Goal: Information Seeking & Learning: Learn about a topic

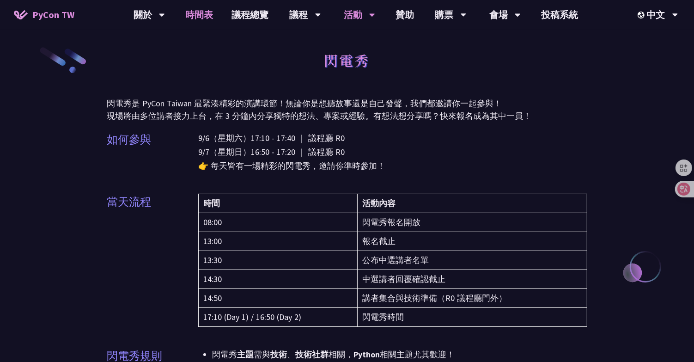
click at [184, 22] on link "時間表" at bounding box center [200, 15] width 46 height 30
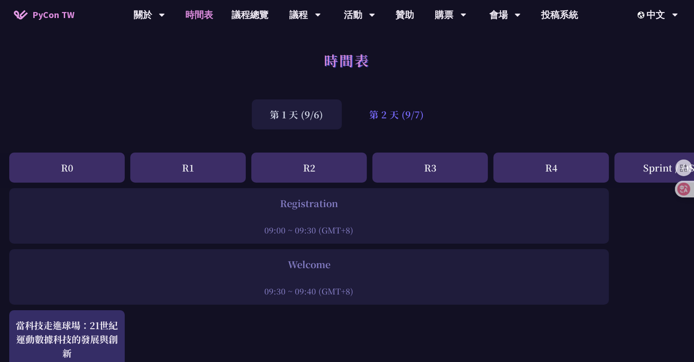
click at [395, 119] on div "第 2 天 (9/7)" at bounding box center [397, 114] width 92 height 30
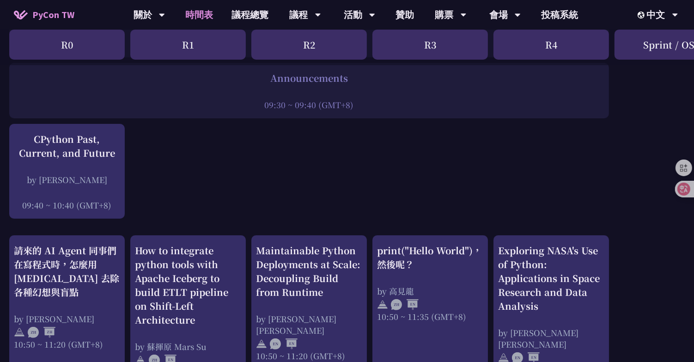
scroll to position [215, 0]
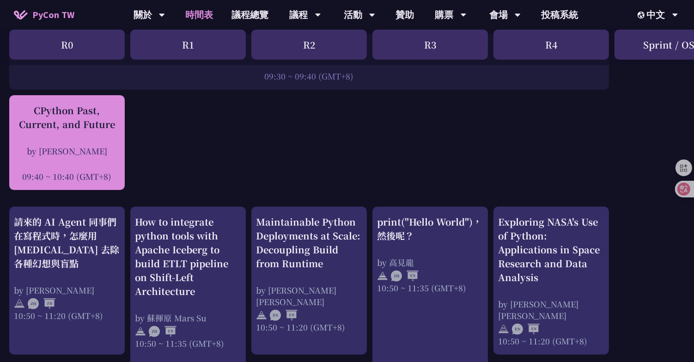
click at [67, 117] on div "CPython Past, Current, and Future" at bounding box center [67, 118] width 106 height 28
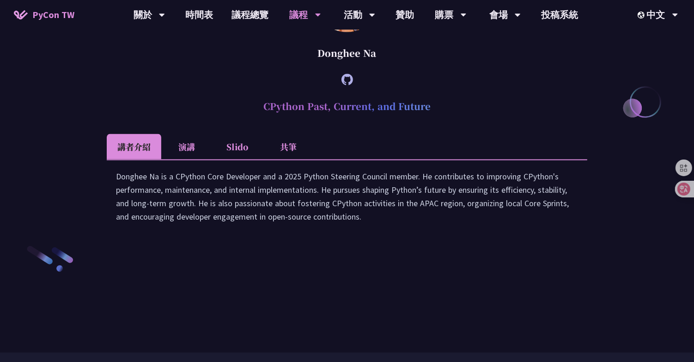
scroll to position [1265, 0]
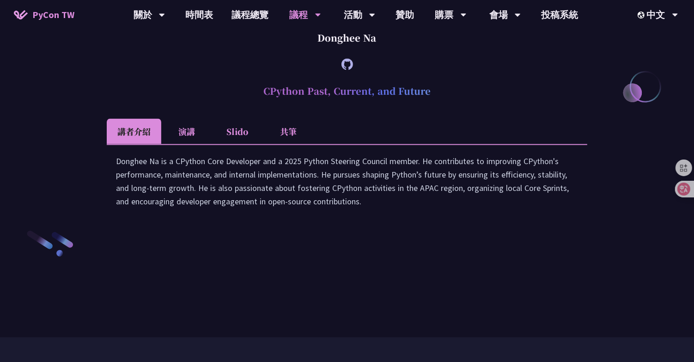
click at [343, 70] on icon at bounding box center [348, 65] width 12 height 12
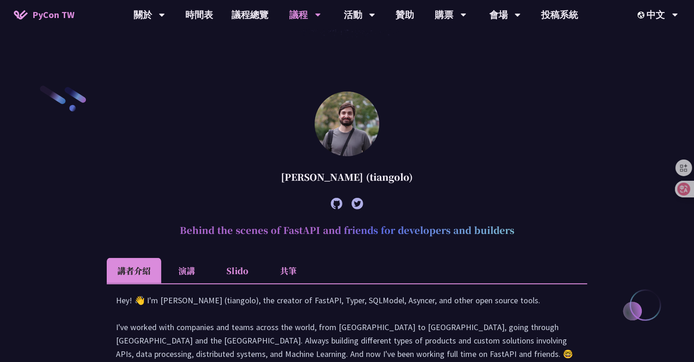
scroll to position [281, 0]
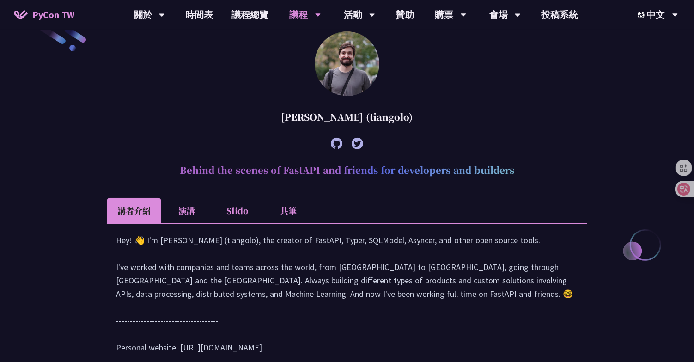
click at [334, 140] on icon at bounding box center [337, 144] width 12 height 12
click at [356, 142] on icon at bounding box center [358, 144] width 12 height 12
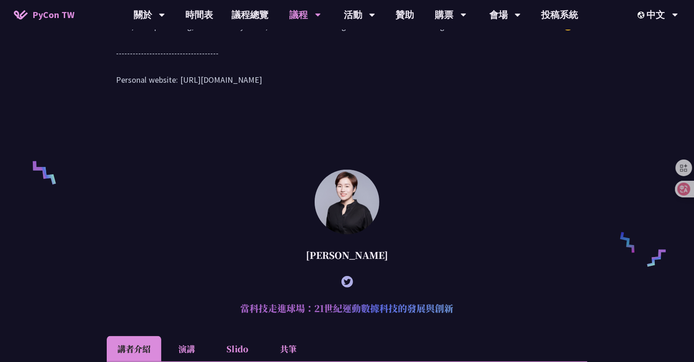
scroll to position [573, 0]
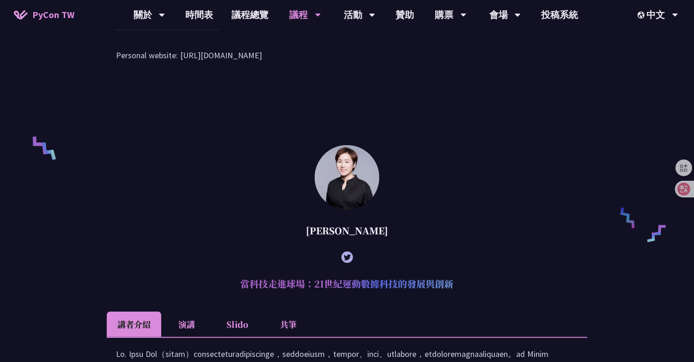
click at [347, 263] on icon at bounding box center [348, 257] width 12 height 12
click at [199, 15] on link "時間表" at bounding box center [200, 15] width 46 height 30
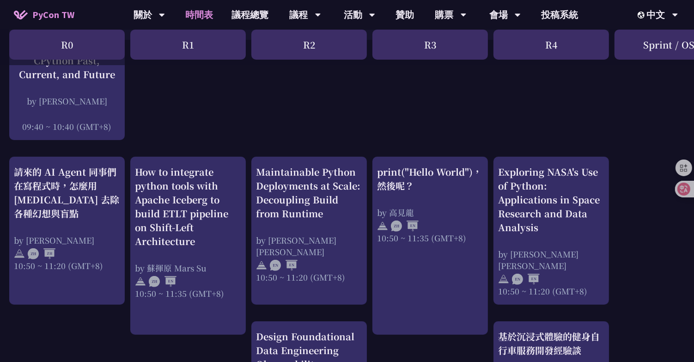
scroll to position [313, 0]
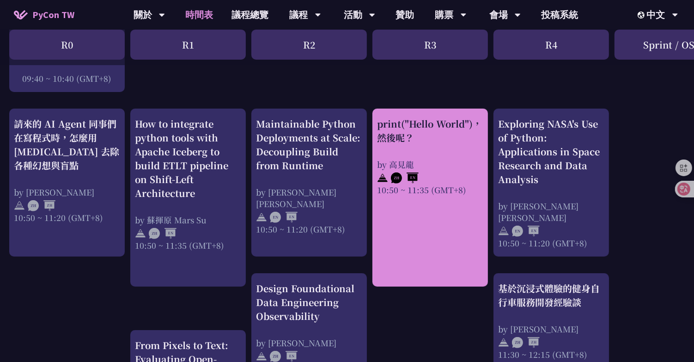
click at [440, 164] on div "by 高見龍" at bounding box center [430, 165] width 106 height 12
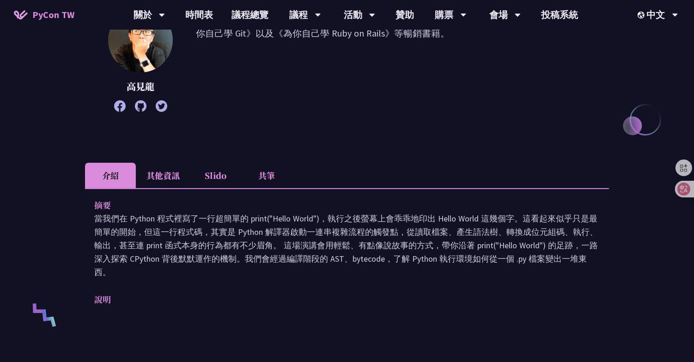
scroll to position [196, 0]
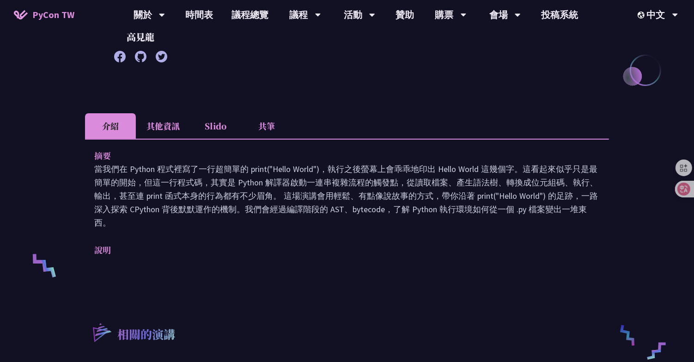
scroll to position [313, 0]
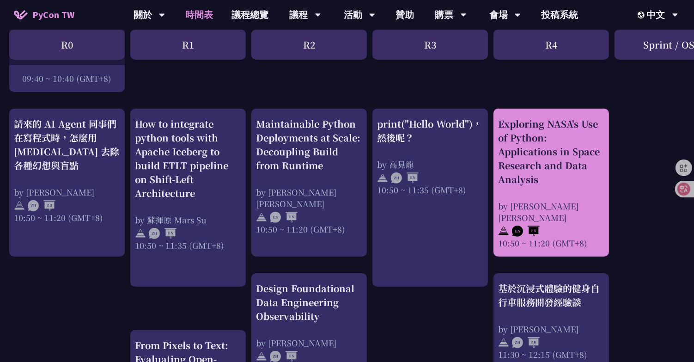
click at [562, 153] on div "Exploring NASA's Use of Python: Applications in Space Research and Data Analysis" at bounding box center [551, 151] width 106 height 69
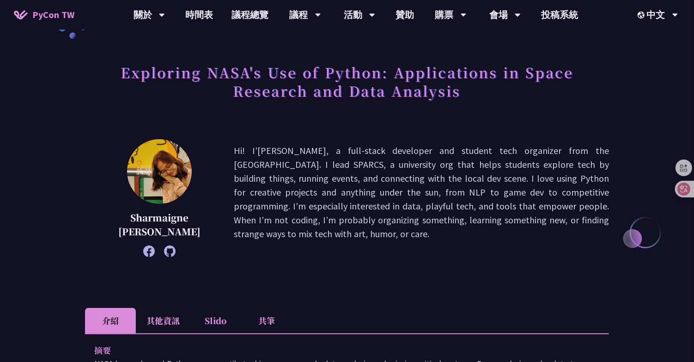
scroll to position [36, 0]
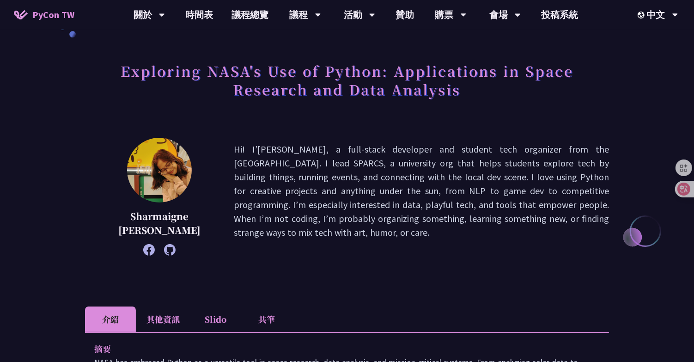
click at [147, 250] on icon at bounding box center [149, 250] width 12 height 12
click at [167, 250] on icon at bounding box center [170, 250] width 12 height 12
click at [84, 139] on div "Exploring NASA's Use of Python: Applications in Space Research and Data Analysi…" at bounding box center [347, 341] width 694 height 754
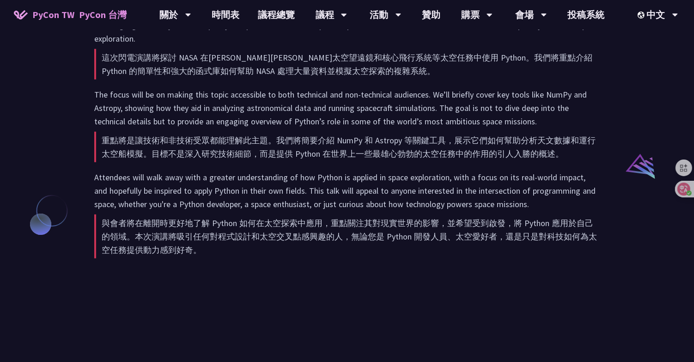
scroll to position [744, 0]
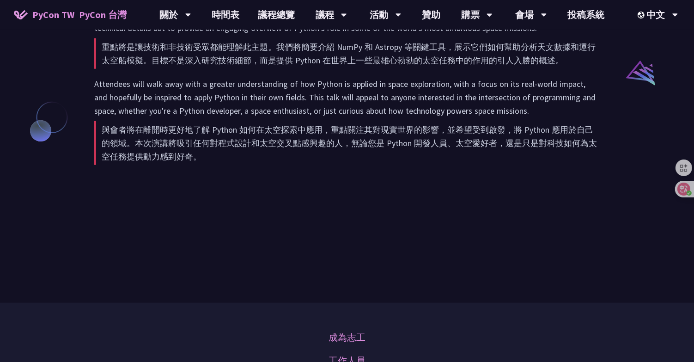
scroll to position [313, 0]
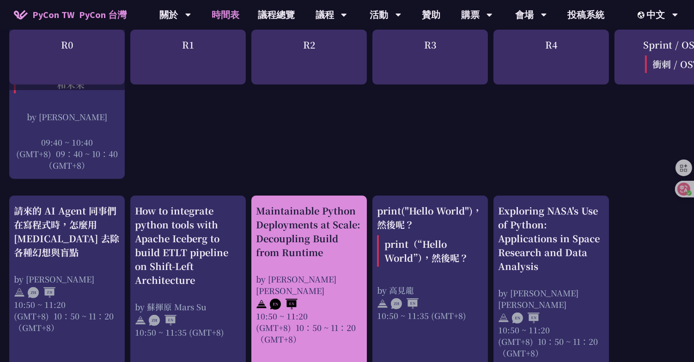
click at [293, 235] on div "Maintainable Python Deployments at Scale: Decoupling Build from Runtime" at bounding box center [309, 231] width 106 height 55
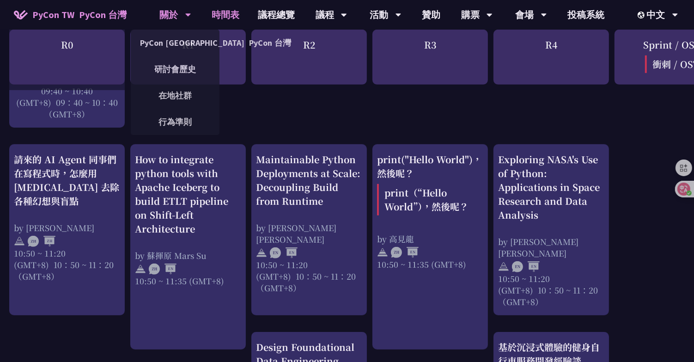
scroll to position [393, 0]
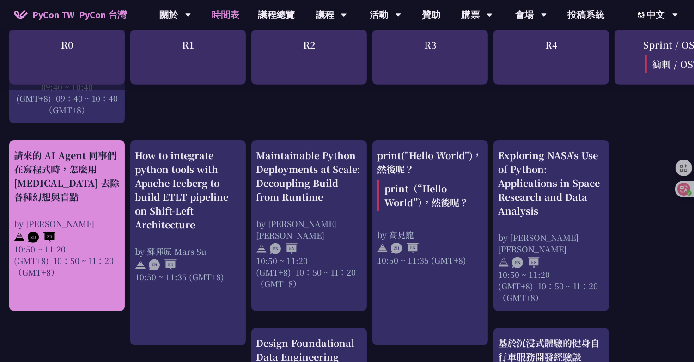
click at [50, 177] on div "請來的 AI Agent 同事們在寫程式時，怎麼用 [MEDICAL_DATA] 去除各種幻想與盲點" at bounding box center [67, 175] width 106 height 55
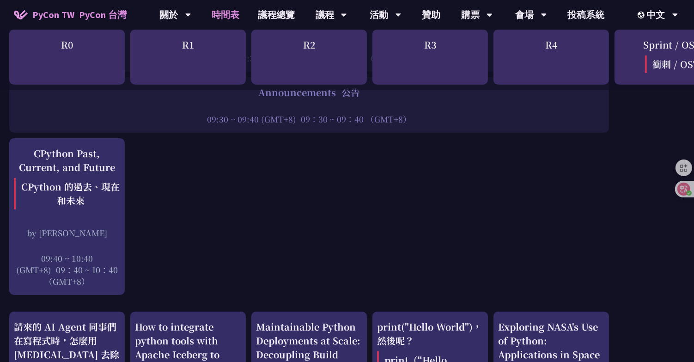
scroll to position [219, 0]
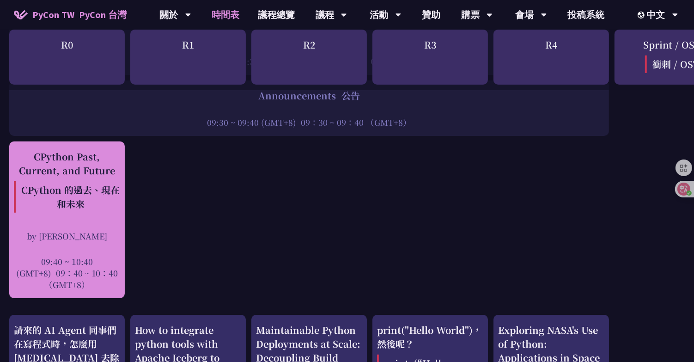
click at [35, 219] on div "CPython Past, Current, and Future CPython 的過去、現在和未來 by Donghee Na 09:40 ~ 10:40…" at bounding box center [67, 220] width 106 height 141
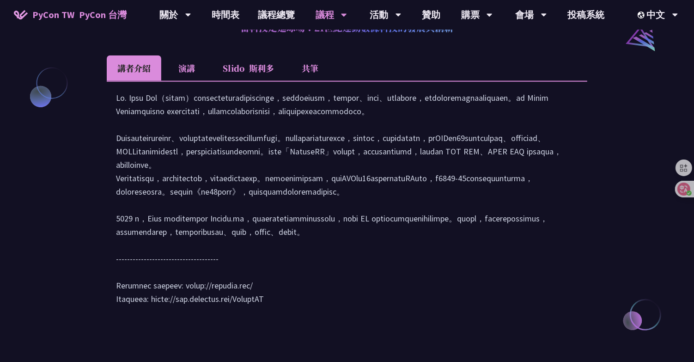
scroll to position [988, 0]
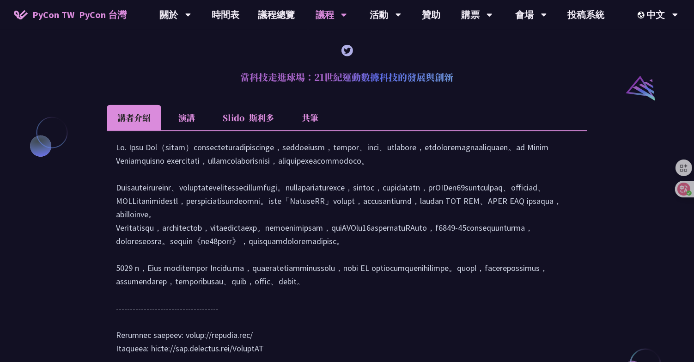
click at [241, 130] on li "Slido 斯利多" at bounding box center [248, 117] width 73 height 25
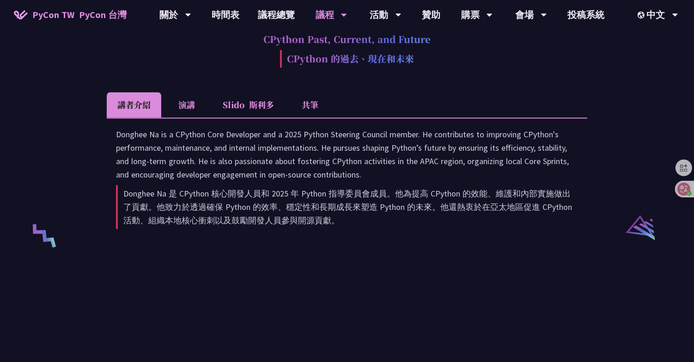
scroll to position [1713, 0]
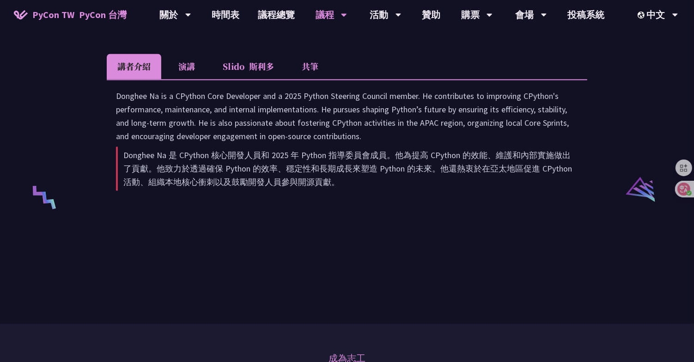
click at [249, 72] on font at bounding box center [247, 66] width 5 height 12
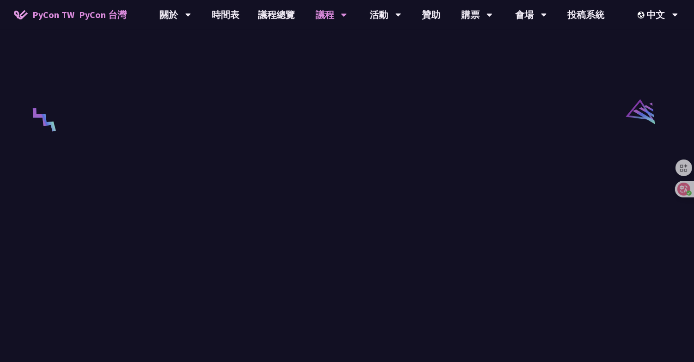
scroll to position [1804, 0]
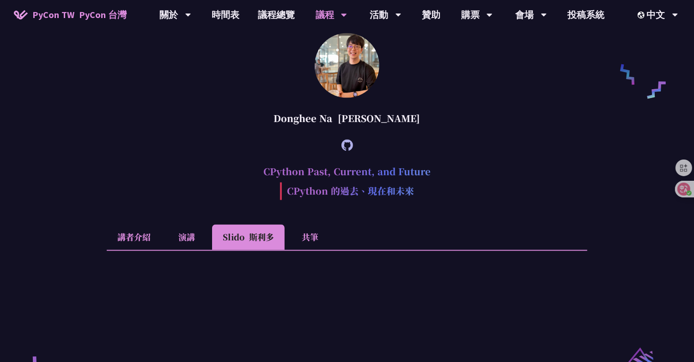
scroll to position [1236, 0]
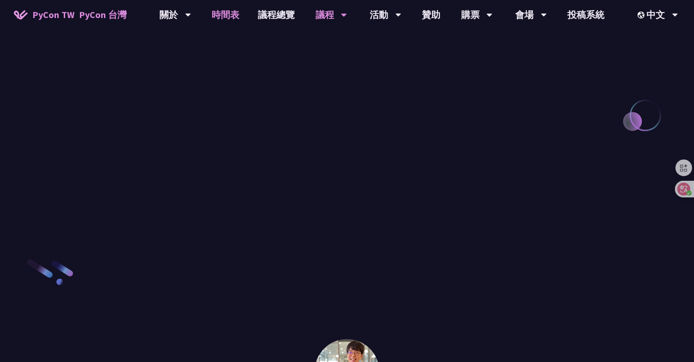
click at [217, 17] on link "時間表" at bounding box center [225, 15] width 46 height 30
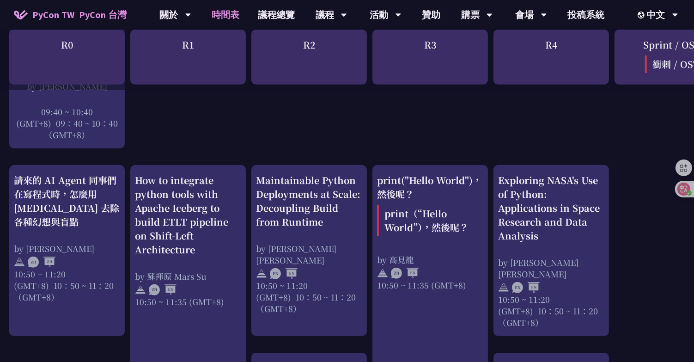
scroll to position [395, 0]
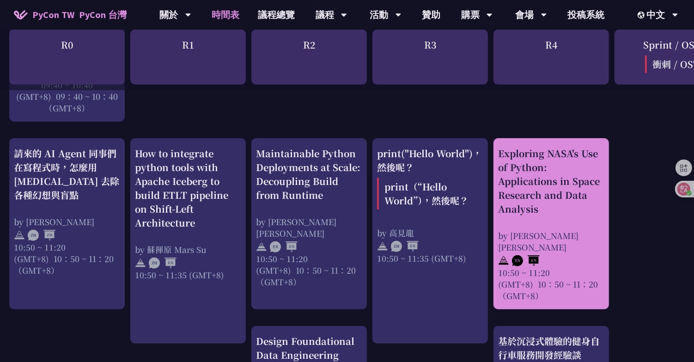
click at [552, 218] on div "Exploring NASA's Use of Python: Applications in Space Research and Data Analysi…" at bounding box center [551, 224] width 106 height 155
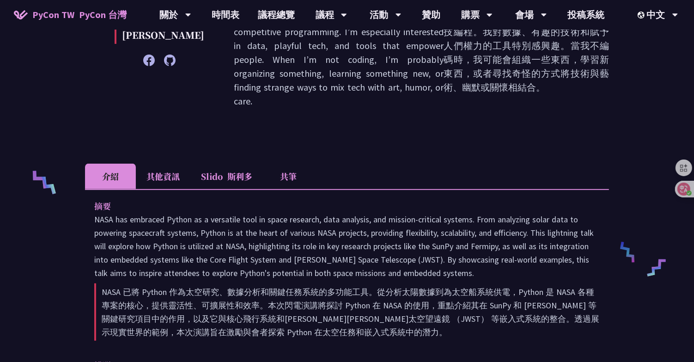
scroll to position [327, 0]
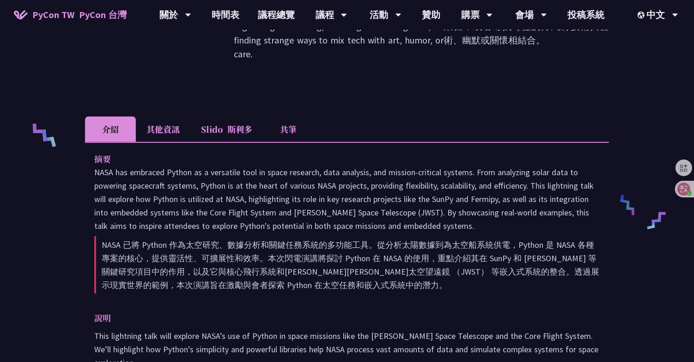
click at [215, 116] on li "Slido 斯利多" at bounding box center [226, 128] width 73 height 25
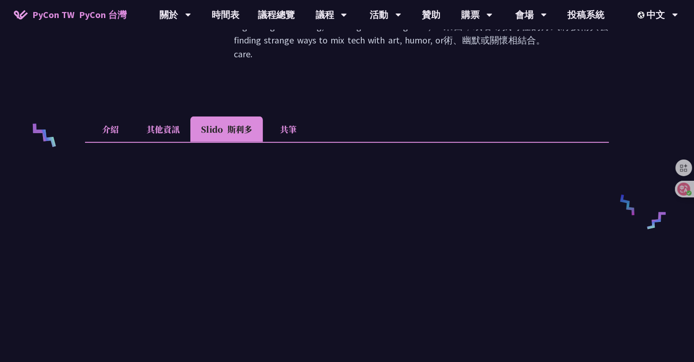
click at [285, 118] on li "共筆" at bounding box center [288, 128] width 51 height 25
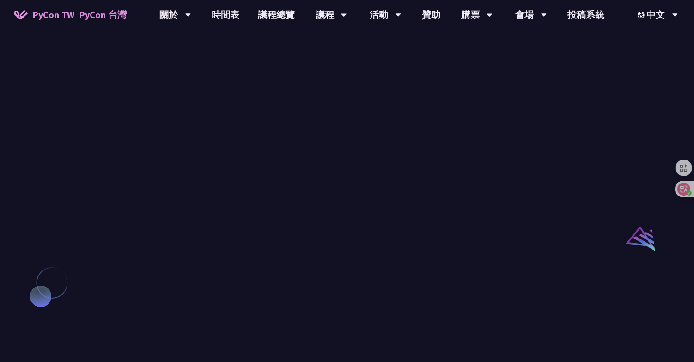
scroll to position [373, 0]
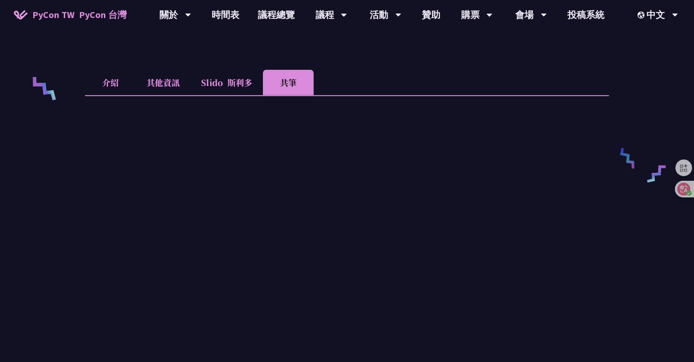
click at [227, 76] on font at bounding box center [225, 82] width 5 height 12
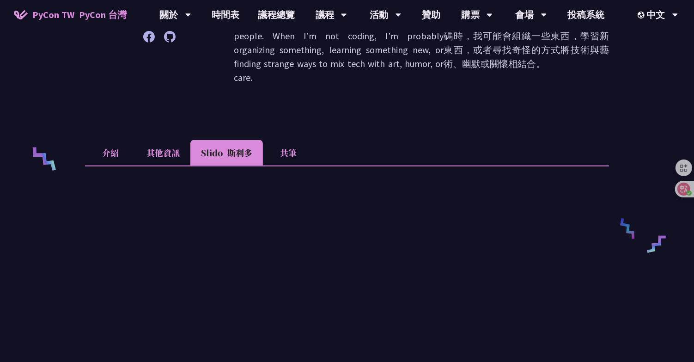
scroll to position [0, 0]
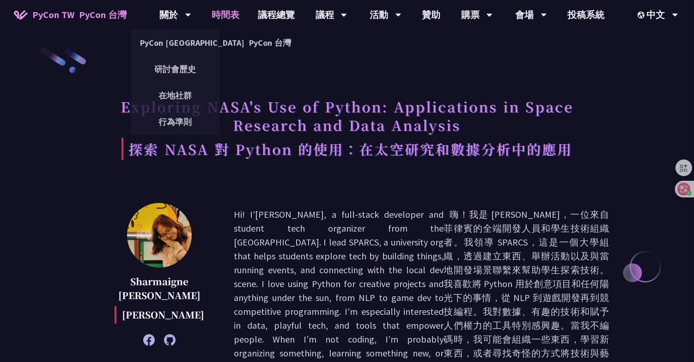
click at [217, 14] on link "時間表" at bounding box center [225, 15] width 46 height 30
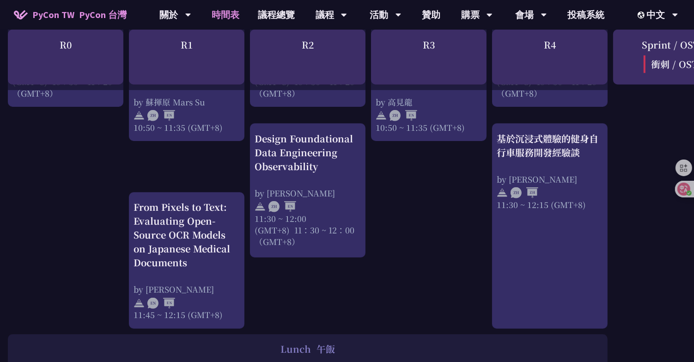
scroll to position [599, 1]
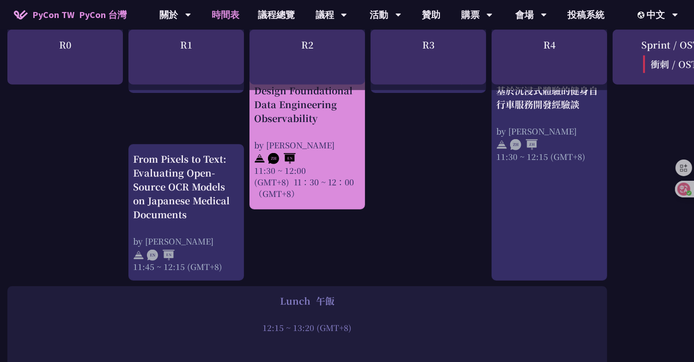
scroll to position [582, 2]
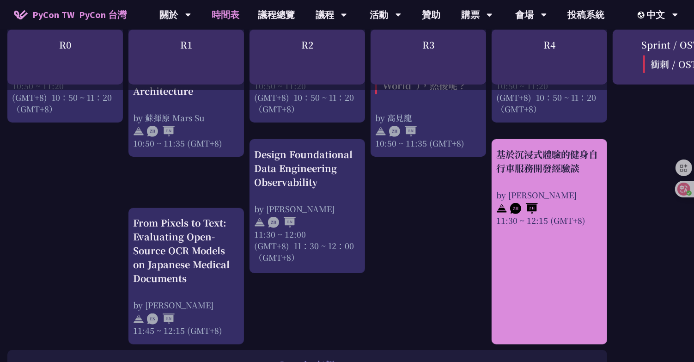
click at [550, 163] on div "基於沉浸式體驗的健身自行車服務開發經驗談" at bounding box center [549, 161] width 106 height 28
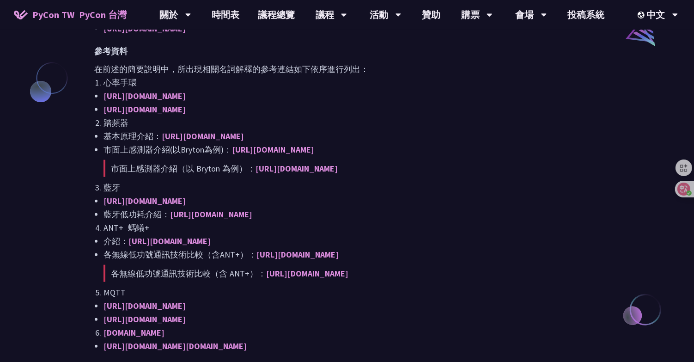
scroll to position [783, 0]
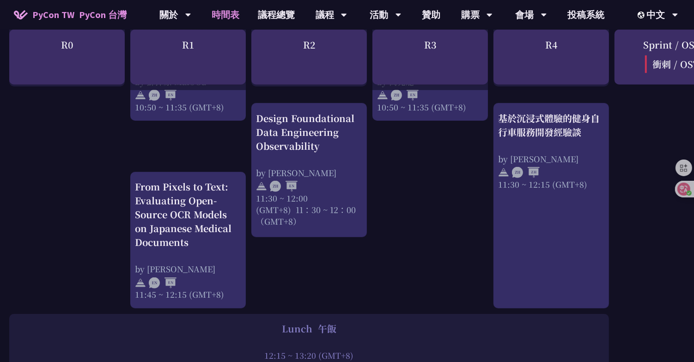
scroll to position [617, 0]
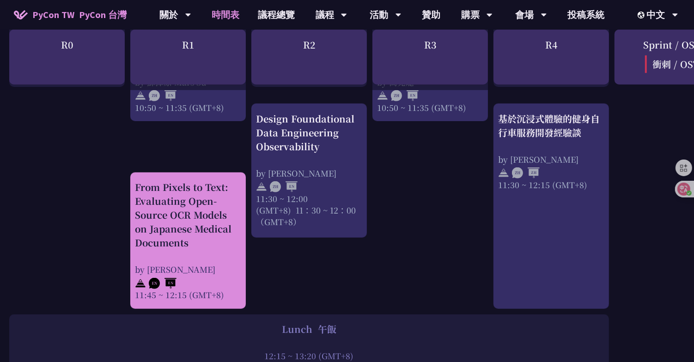
click at [181, 184] on div "From Pixels to Text: Evaluating Open-Source OCR Models on Japanese Medical Docu…" at bounding box center [188, 214] width 106 height 69
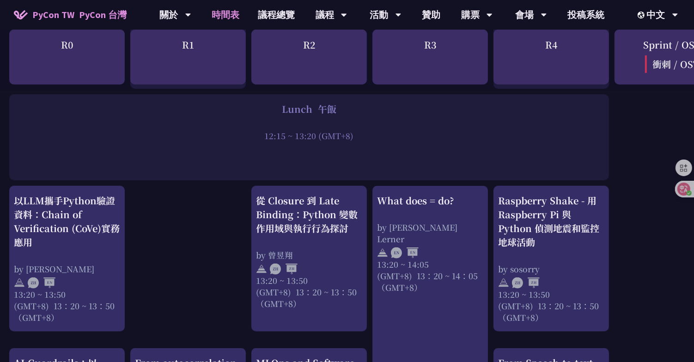
scroll to position [839, 0]
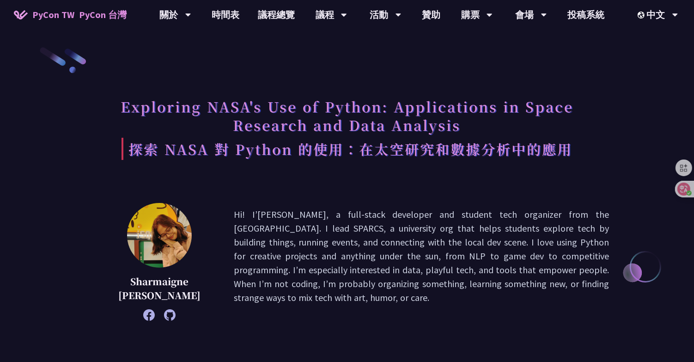
scroll to position [839, 0]
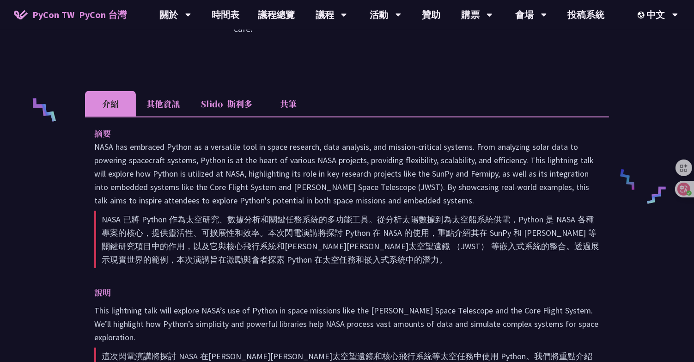
scroll to position [351, 0]
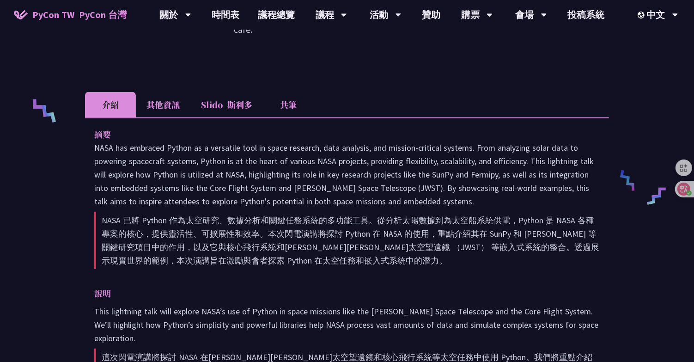
click at [230, 98] on font "斯利多" at bounding box center [239, 104] width 25 height 12
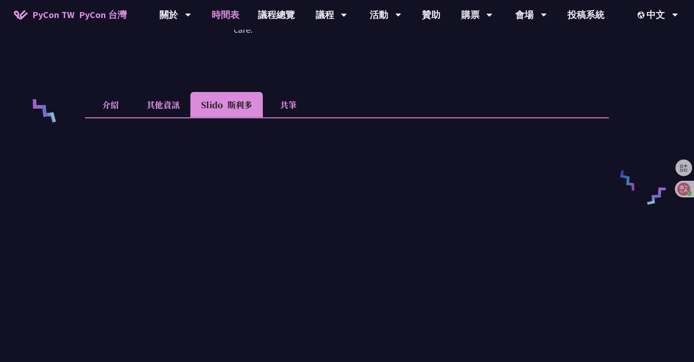
click at [226, 16] on link "時間表" at bounding box center [225, 15] width 46 height 30
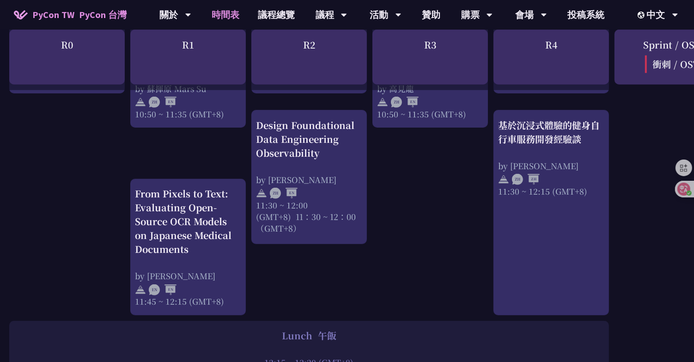
scroll to position [612, 0]
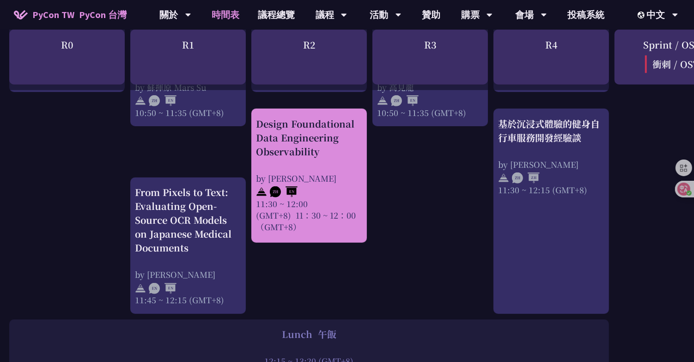
click at [333, 132] on div "Design Foundational Data Engineering Observability" at bounding box center [309, 138] width 106 height 42
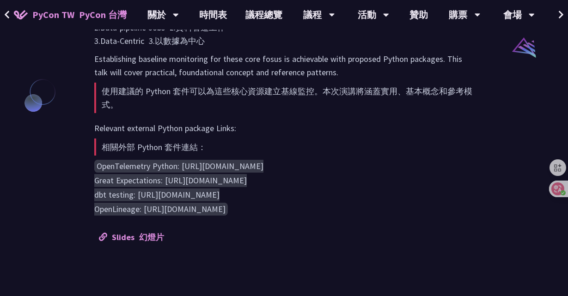
scroll to position [806, 0]
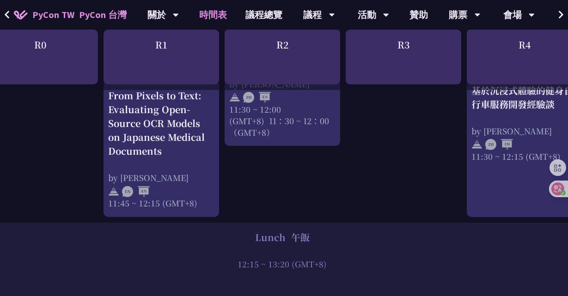
scroll to position [617, 27]
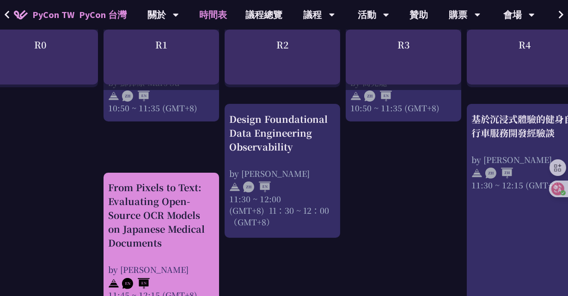
click at [142, 196] on div "From Pixels to Text: Evaluating Open-Source OCR Models on Japanese Medical Docu…" at bounding box center [161, 215] width 106 height 69
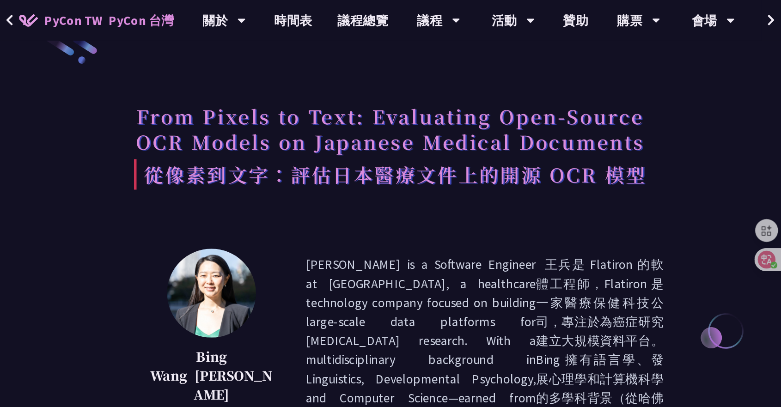
scroll to position [617, 0]
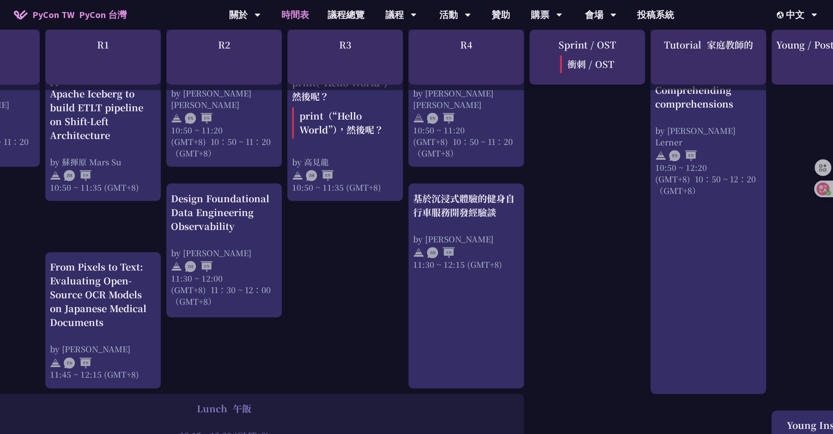
scroll to position [538, 86]
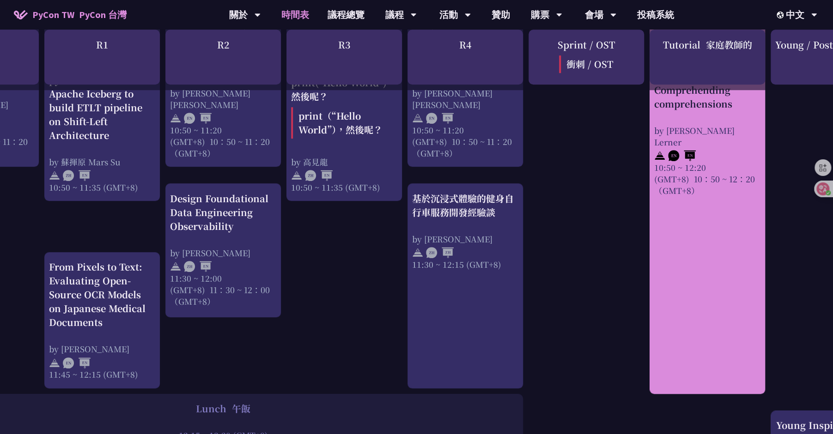
click at [677, 173] on font "10：50 ~ 12：20 （GMT+8）" at bounding box center [704, 184] width 101 height 23
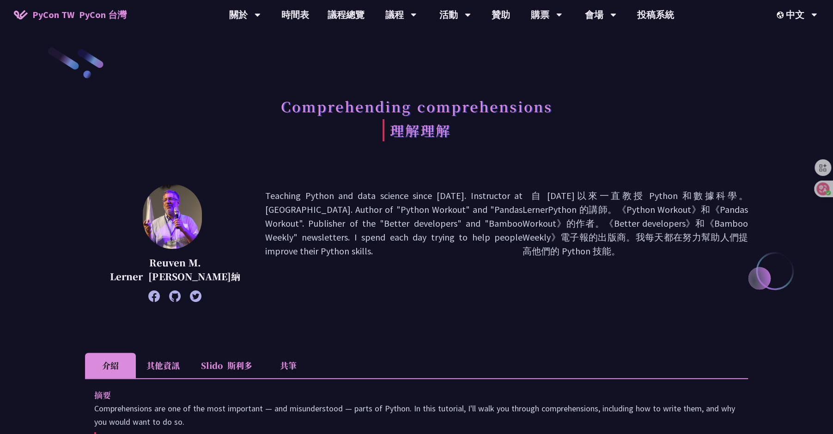
click at [91, 137] on div "Comprehending comprehensions 理解理解" at bounding box center [416, 131] width 663 height 78
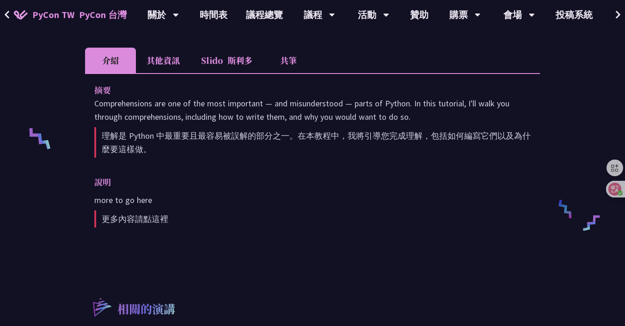
scroll to position [316, 0]
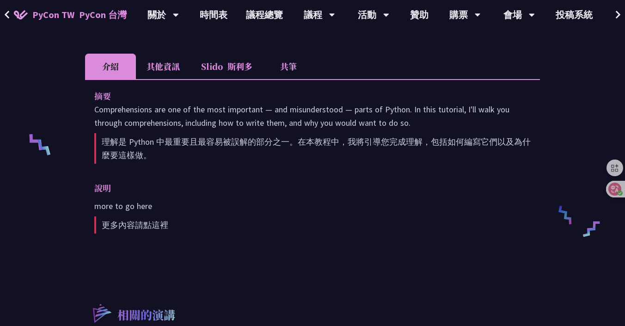
click at [295, 54] on li "共筆" at bounding box center [288, 66] width 51 height 25
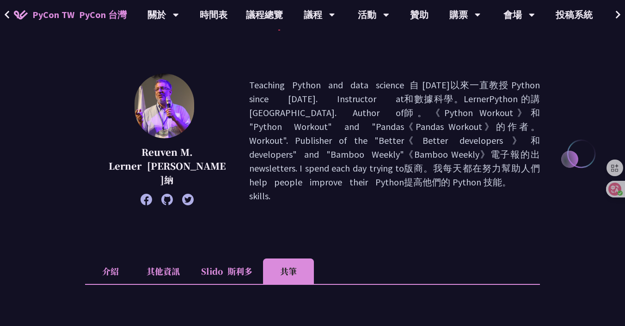
scroll to position [127, 0]
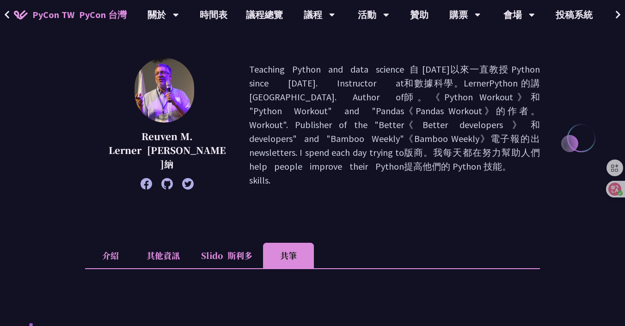
click at [182, 178] on icon at bounding box center [188, 184] width 12 height 12
click at [161, 178] on icon at bounding box center [167, 184] width 12 height 12
click at [141, 178] on icon at bounding box center [147, 184] width 12 height 12
click at [209, 18] on link "時間表" at bounding box center [213, 15] width 46 height 30
click at [218, 14] on link "時間表" at bounding box center [213, 15] width 46 height 30
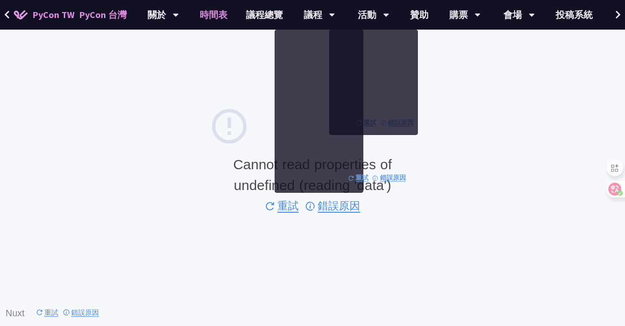
click at [162, 95] on div "Cannot read properties of undefined (reading 'data') 重試 錯誤原因 Nuxt 重試 錯誤原因" at bounding box center [312, 163] width 625 height 326
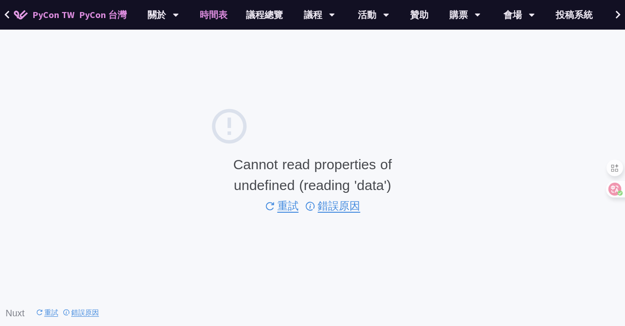
click at [112, 116] on div "Cannot read properties of undefined (reading 'data') 重試 錯誤原因 Nuxt 重試 錯誤原因" at bounding box center [312, 163] width 625 height 326
click at [305, 101] on div "Cannot read properties of undefined (reading 'data') 重試 錯誤原因 Nuxt 重試 錯誤原因" at bounding box center [312, 163] width 625 height 326
click at [541, 81] on div "Cannot read properties of undefined (reading 'data') 重試 錯誤原因 Nuxt 重試 錯誤原因" at bounding box center [312, 163] width 625 height 326
click at [338, 74] on div "Cannot read properties of undefined (reading 'data') 重試 錯誤原因 Nuxt 重試 錯誤原因" at bounding box center [312, 163] width 625 height 326
click at [127, 80] on div "Cannot read properties of undefined (reading 'data') 重試 錯誤原因 Nuxt 重試 錯誤原因" at bounding box center [312, 163] width 625 height 326
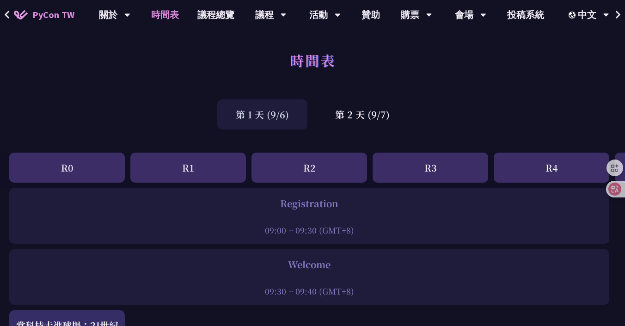
click at [169, 12] on link "時間表" at bounding box center [165, 15] width 46 height 30
click at [351, 112] on div "第 2 天 (9/7)" at bounding box center [363, 114] width 92 height 30
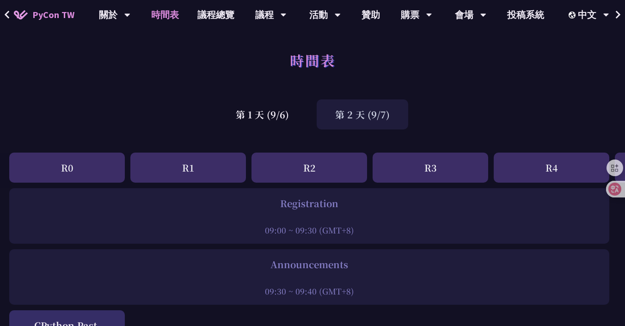
click at [98, 77] on div "時間表" at bounding box center [312, 70] width 625 height 49
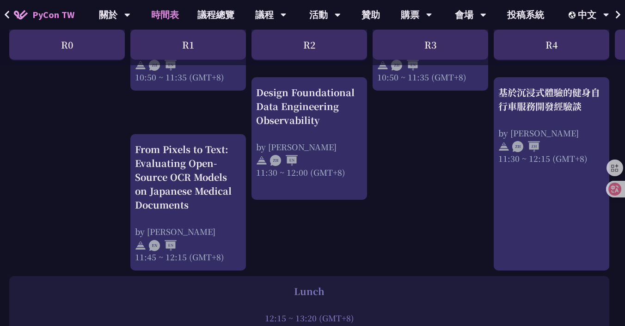
scroll to position [510, 0]
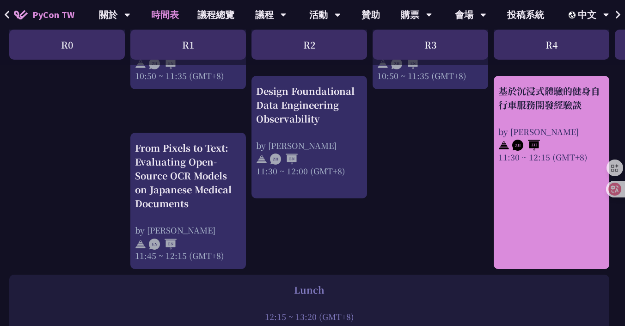
click at [542, 138] on div at bounding box center [551, 144] width 106 height 14
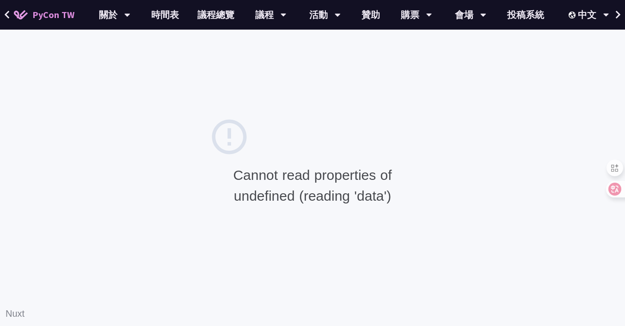
click at [284, 96] on div "Cannot read properties of undefined (reading 'data') Nuxt" at bounding box center [312, 163] width 625 height 326
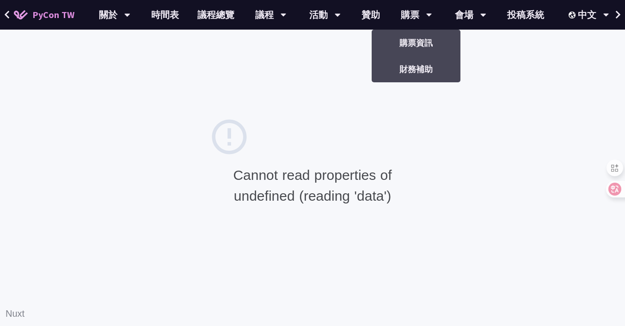
click at [250, 96] on div "Cannot read properties of undefined (reading 'data') Nuxt" at bounding box center [312, 163] width 625 height 326
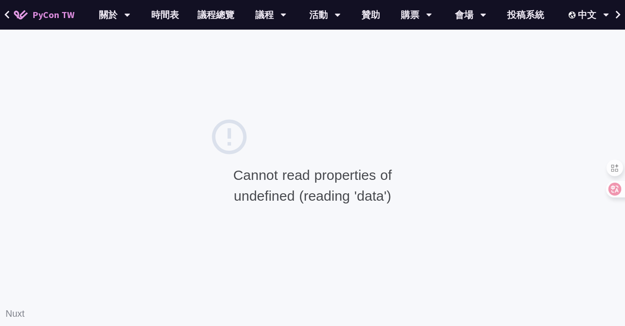
click at [190, 83] on div "Cannot read properties of undefined (reading 'data') Nuxt" at bounding box center [312, 163] width 625 height 326
click at [147, 78] on div "Cannot read properties of undefined (reading 'data') Nuxt" at bounding box center [312, 163] width 625 height 326
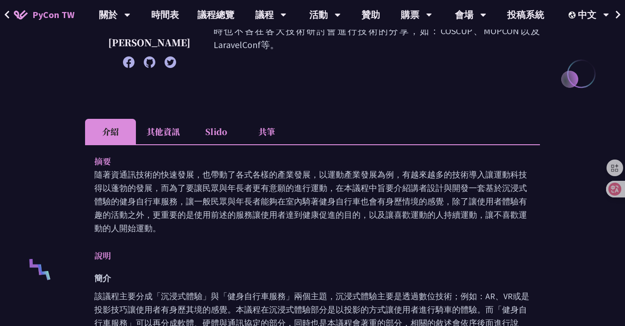
scroll to position [176, 0]
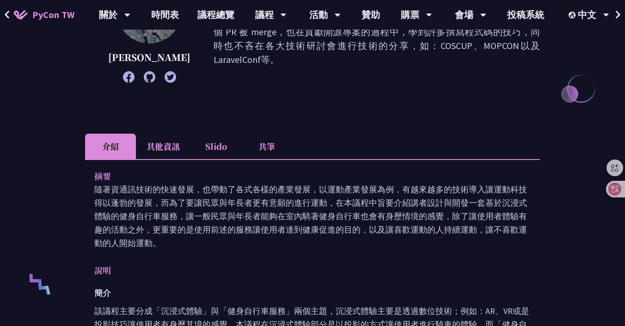
click at [284, 148] on li "共筆" at bounding box center [266, 146] width 51 height 25
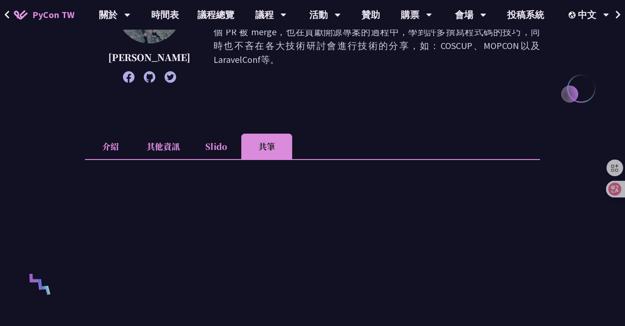
click at [166, 149] on li "其他資訊" at bounding box center [163, 146] width 55 height 25
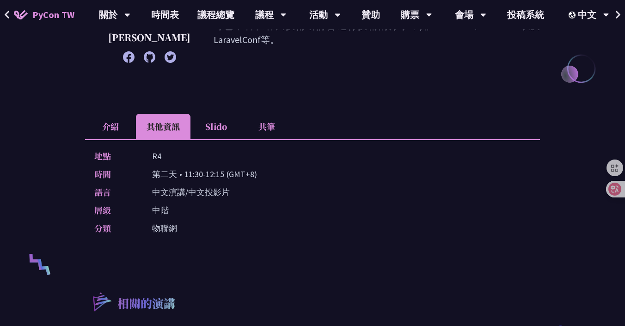
scroll to position [193, 0]
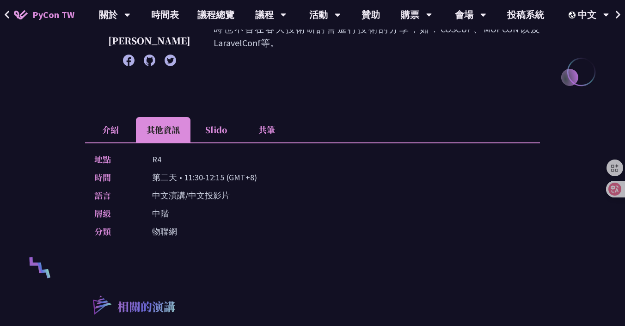
click at [101, 123] on li "介紹" at bounding box center [110, 129] width 51 height 25
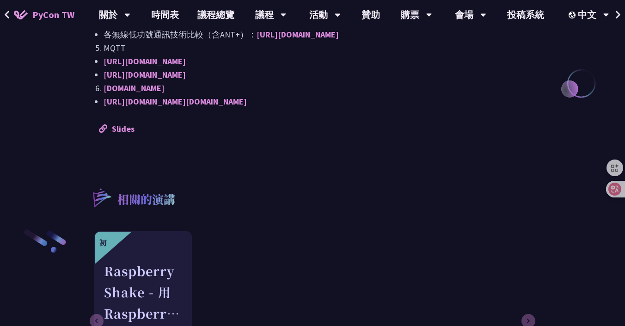
scroll to position [934, 0]
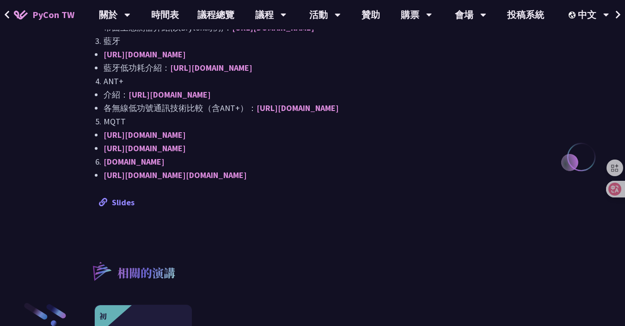
click at [117, 208] on link "Slides" at bounding box center [117, 202] width 36 height 11
click at [122, 208] on link "Slides" at bounding box center [117, 202] width 36 height 11
click at [118, 208] on link "Slides" at bounding box center [117, 202] width 36 height 11
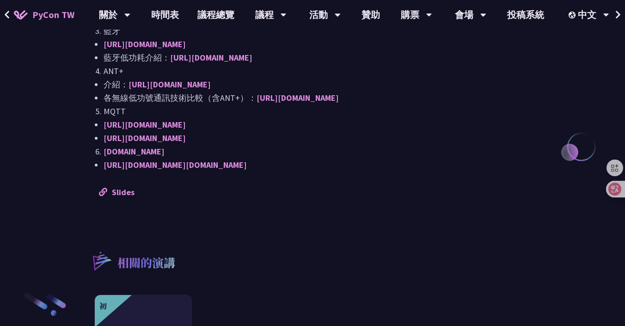
scroll to position [957, 0]
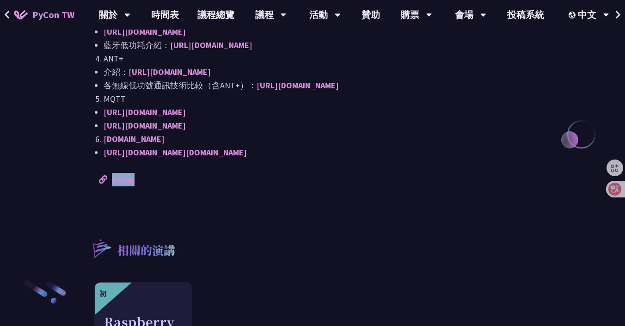
click at [523, 58] on li "ANT+" at bounding box center [317, 58] width 427 height 13
click at [115, 185] on link "Slides" at bounding box center [117, 179] width 36 height 11
